Goal: Information Seeking & Learning: Learn about a topic

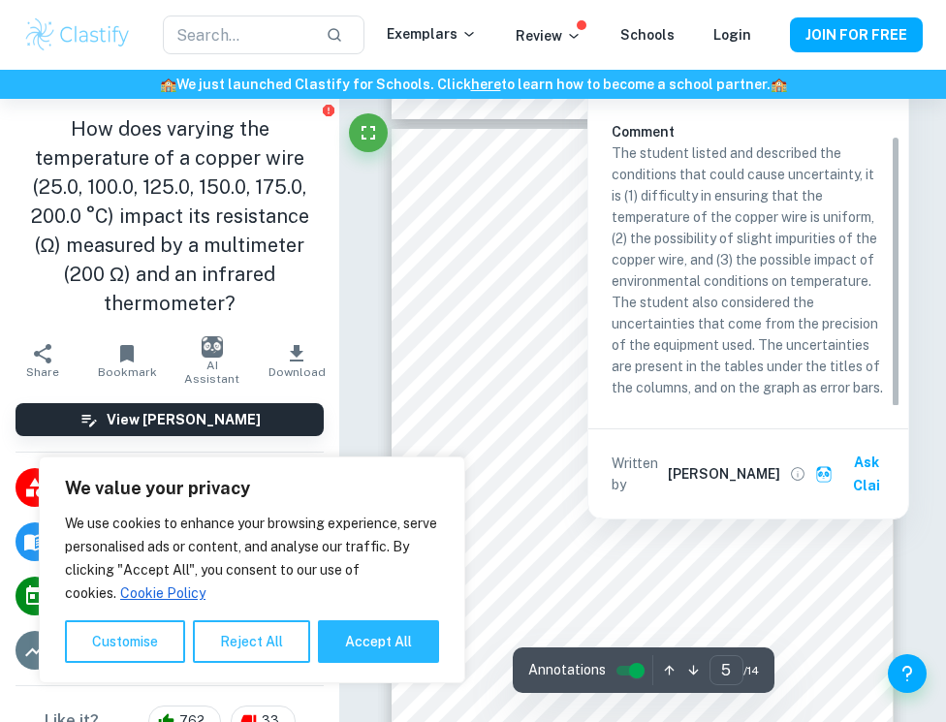
scroll to position [82, 0]
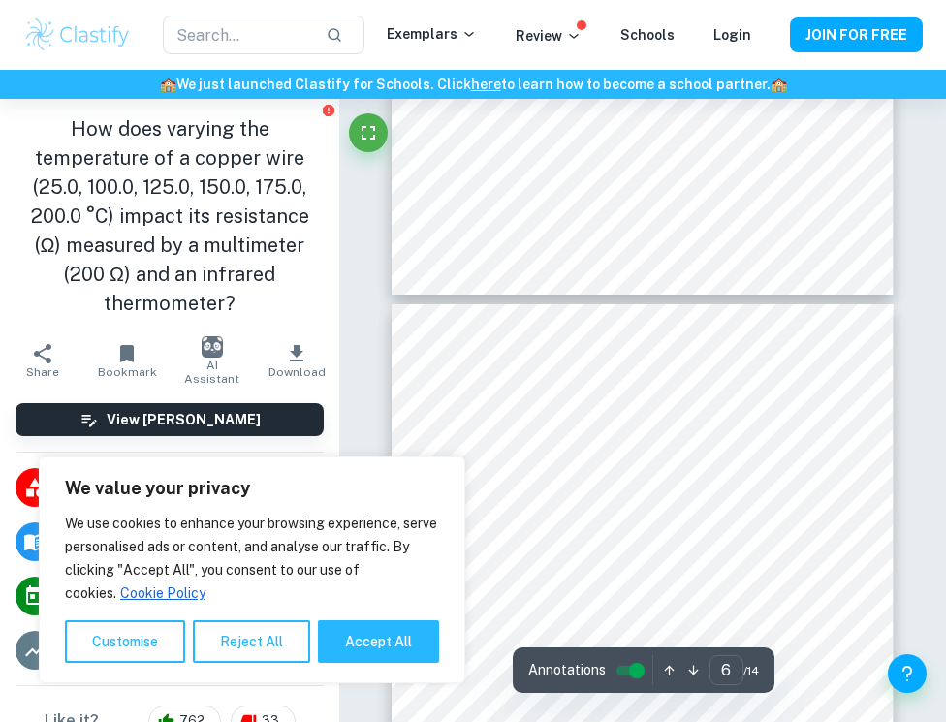
type input "5"
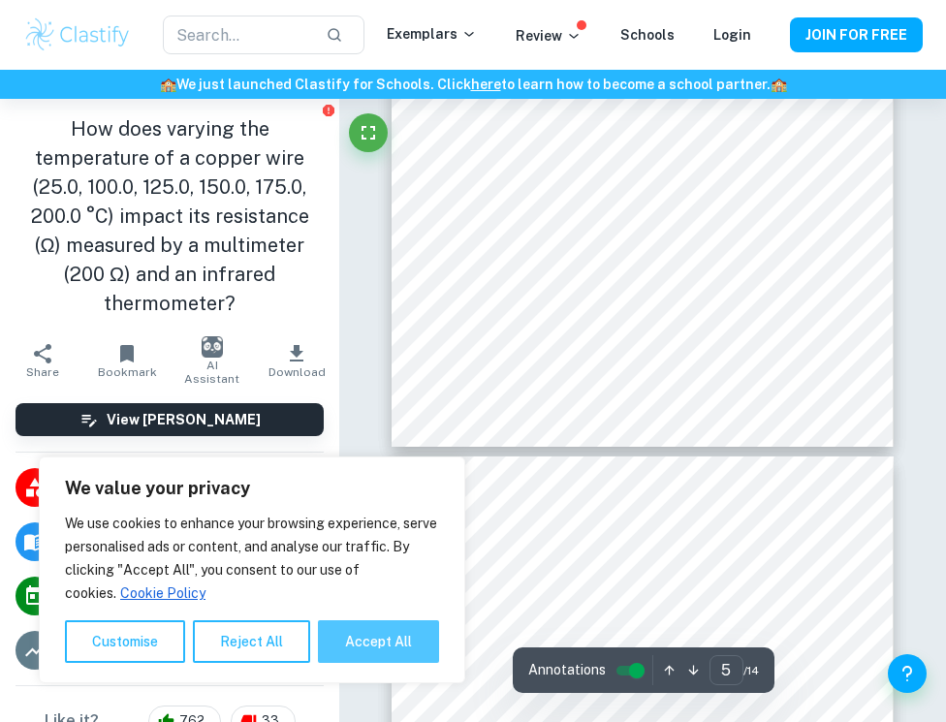
scroll to position [3426, 1]
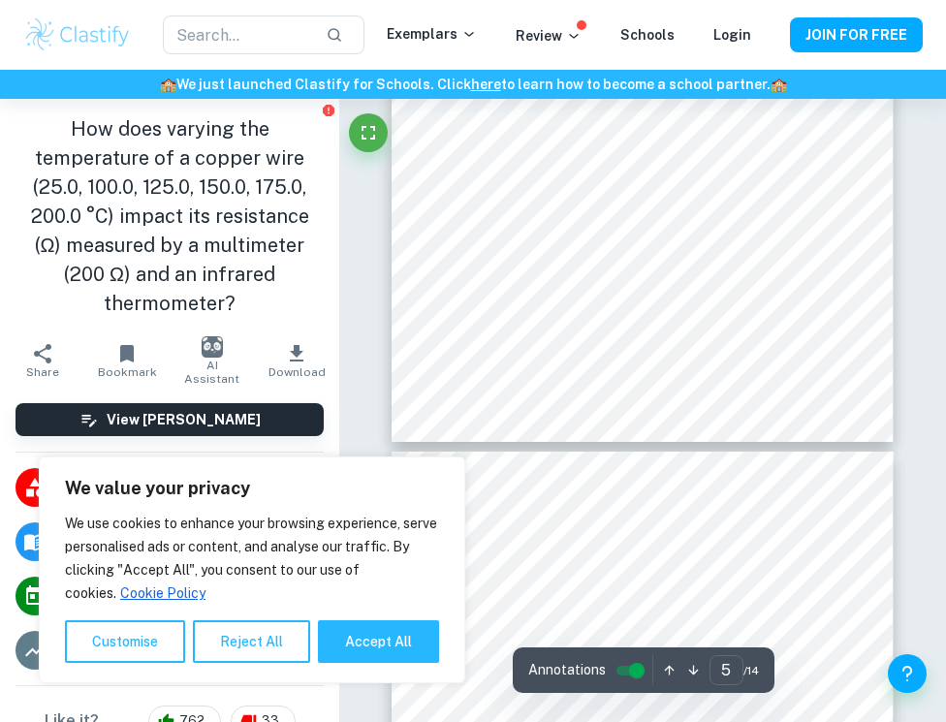
click at [354, 635] on button "Accept All" at bounding box center [378, 641] width 121 height 43
checkbox input "true"
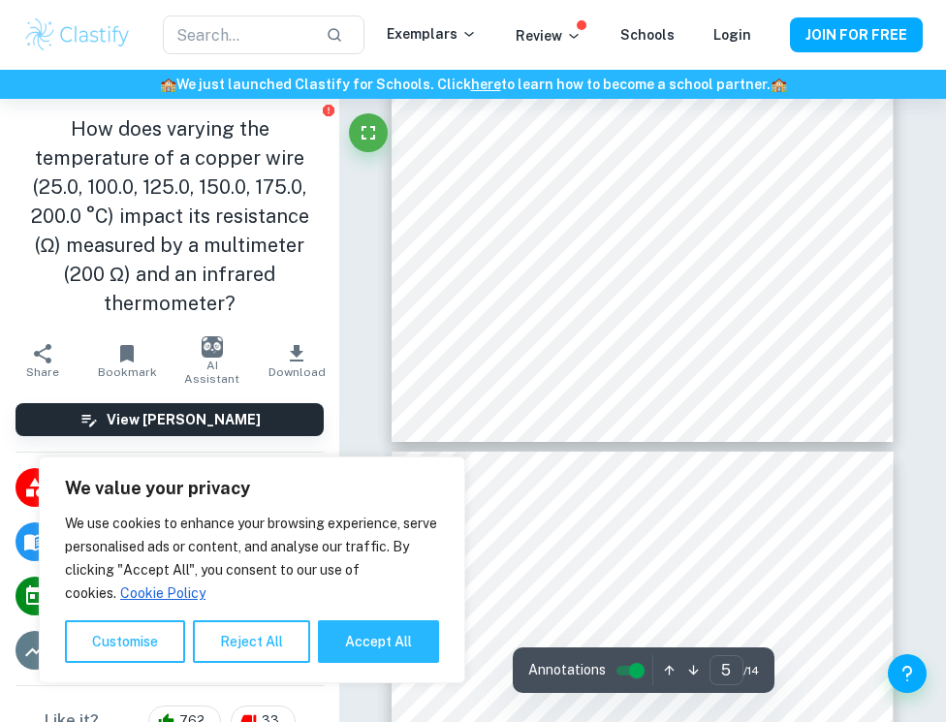
checkbox input "true"
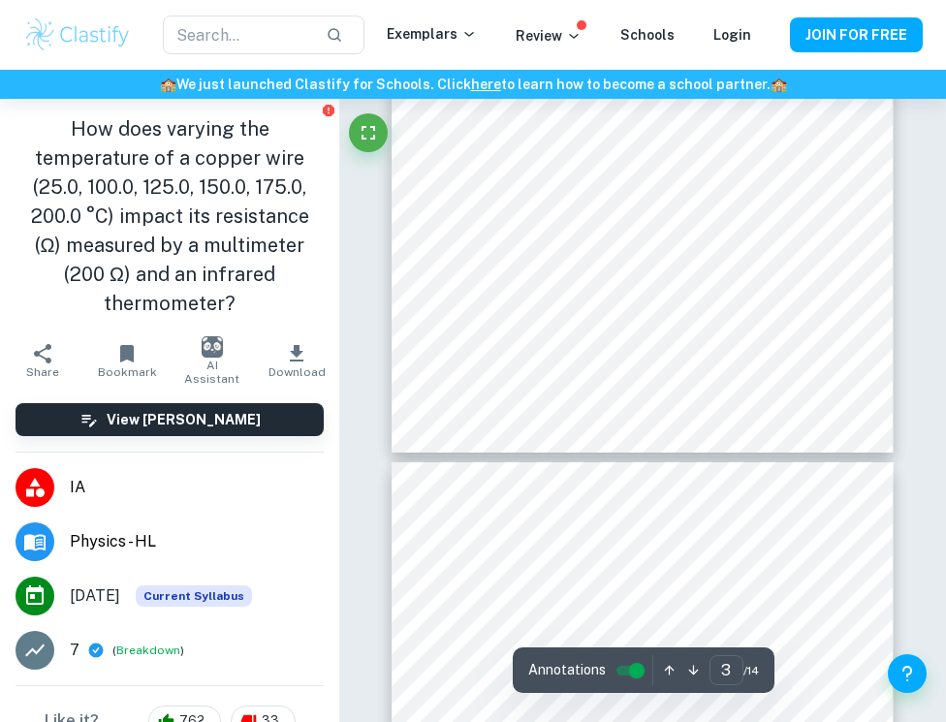
scroll to position [1889, 1]
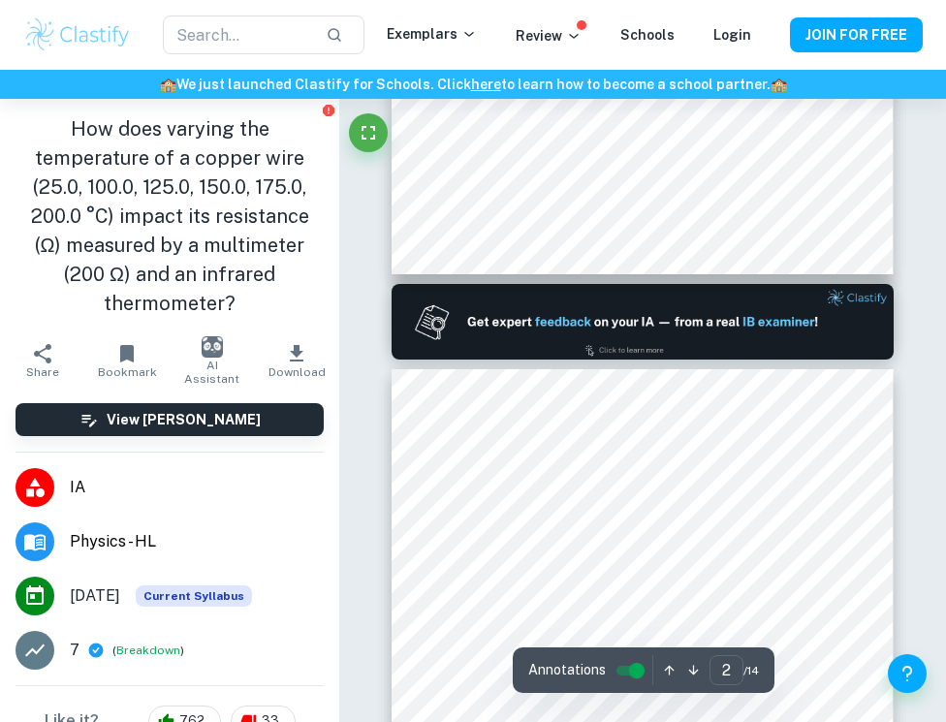
type input "1"
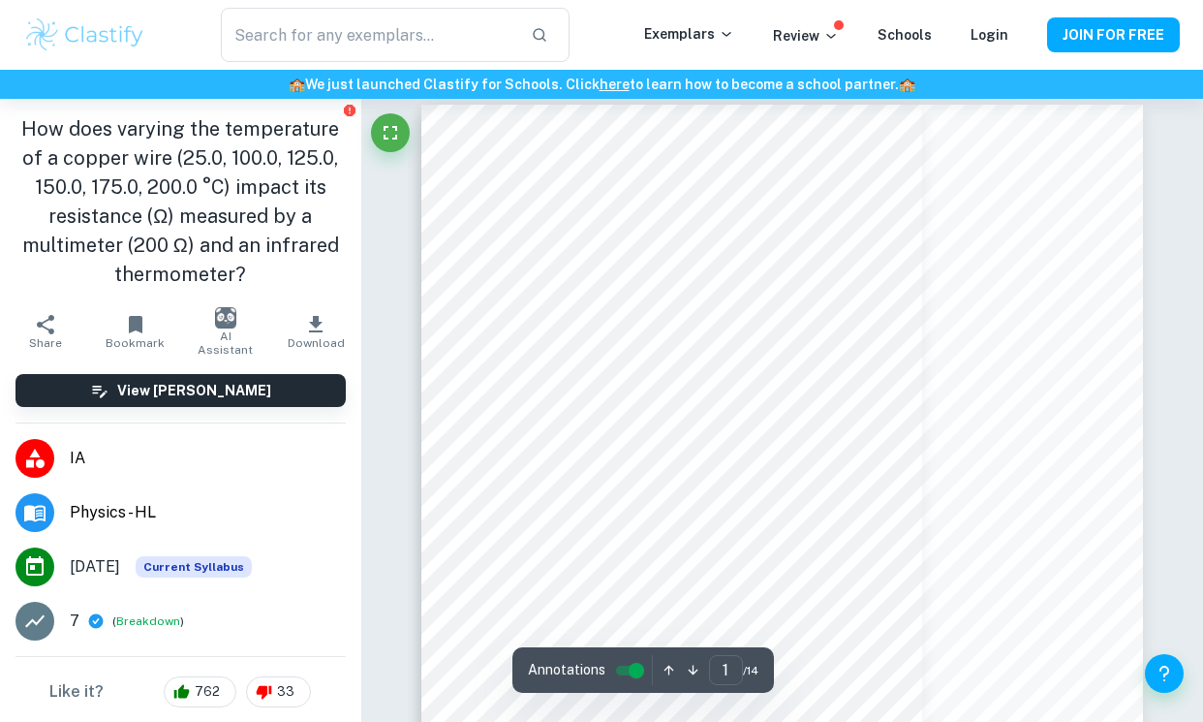
scroll to position [16, 0]
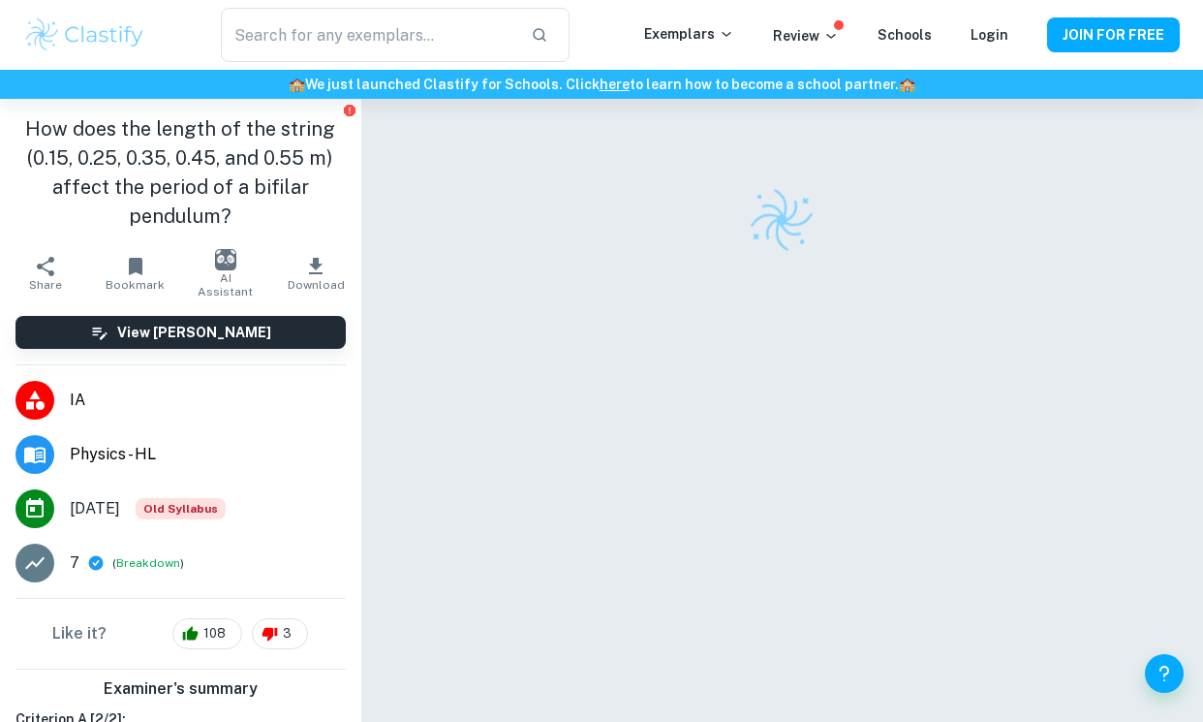
checkbox input "true"
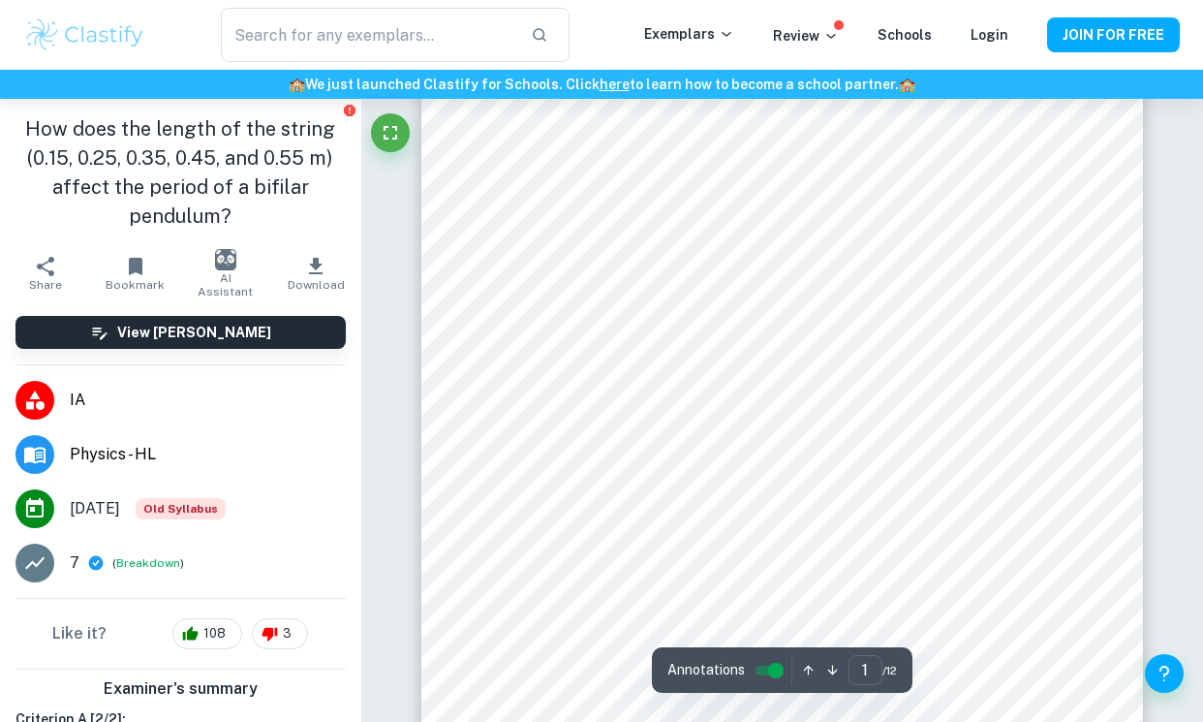
scroll to position [194, 1]
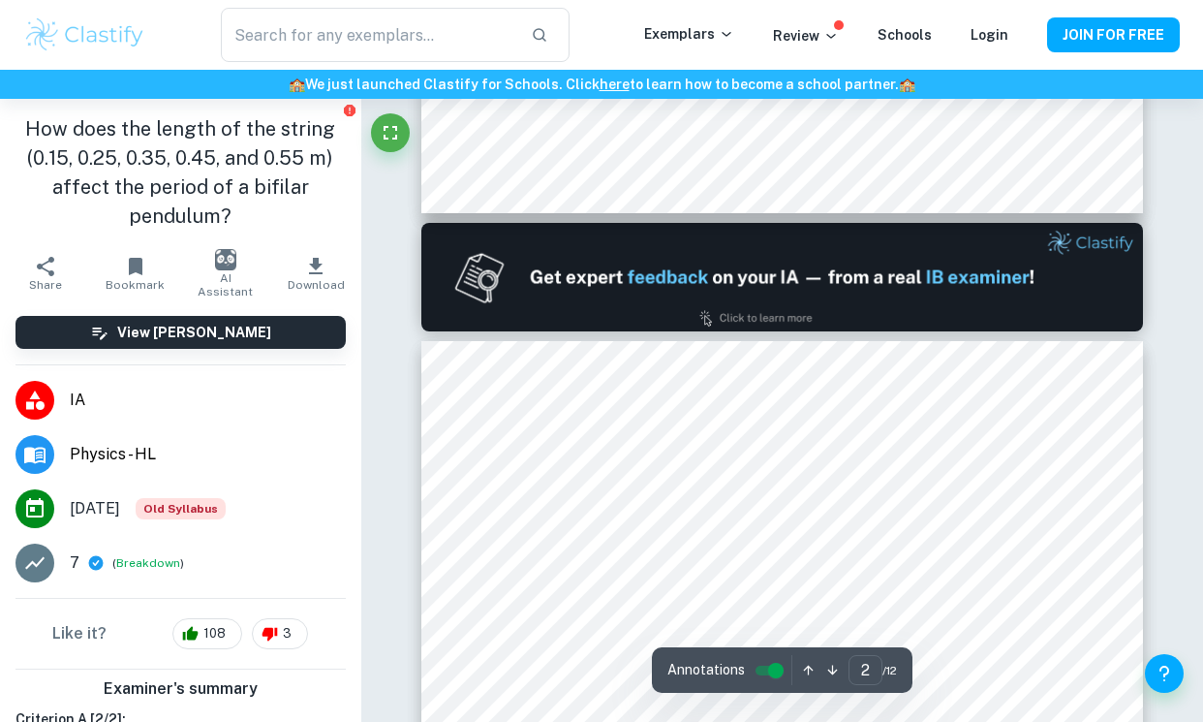
type input "1"
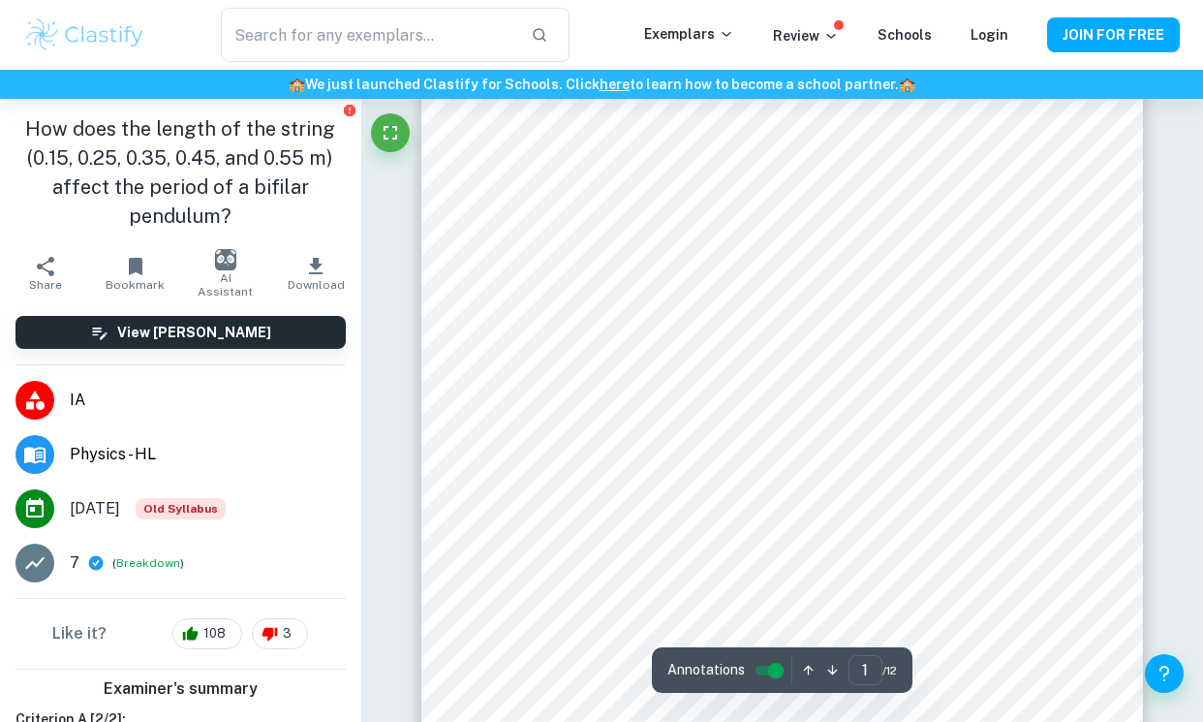
scroll to position [53, 0]
